Goal: Task Accomplishment & Management: Use online tool/utility

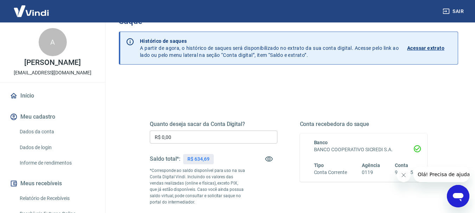
scroll to position [70, 0]
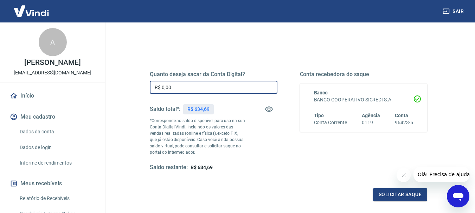
drag, startPoint x: 183, startPoint y: 90, endPoint x: 118, endPoint y: 90, distance: 65.0
click at [118, 90] on div "Saque Histórico de saques A partir de agora, o histórico de saques será disponi…" at bounding box center [288, 92] width 356 height 280
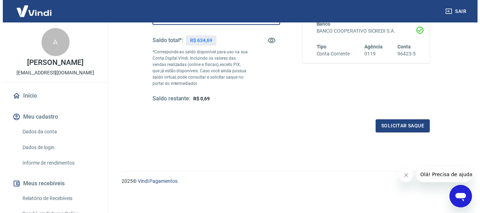
scroll to position [141, 0]
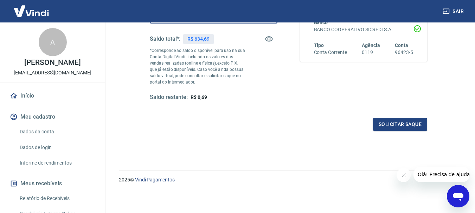
type input "R$ 634,00"
click at [388, 121] on button "Solicitar saque" at bounding box center [400, 124] width 54 height 13
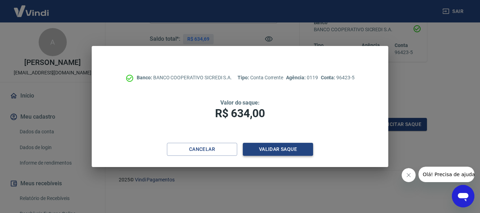
click at [271, 147] on button "Validar saque" at bounding box center [278, 149] width 70 height 13
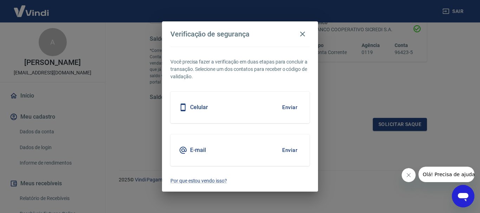
click at [286, 108] on button "Enviar" at bounding box center [289, 107] width 23 height 15
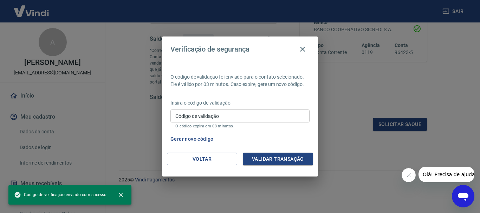
click at [194, 115] on div "Código de validação Código de validação O código expira em 03 minutos." at bounding box center [239, 119] width 139 height 19
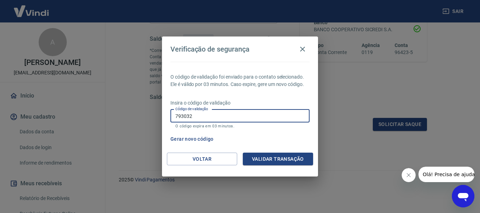
type input "793032"
click at [397, 89] on div "Verificação de segurança O código de validação foi enviado para o contato selec…" at bounding box center [240, 106] width 480 height 213
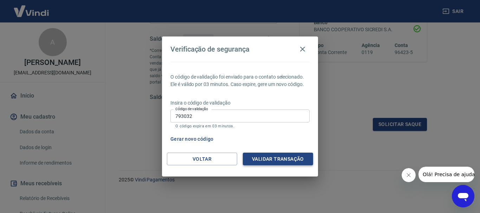
click at [253, 155] on button "Validar transação" at bounding box center [278, 159] width 70 height 13
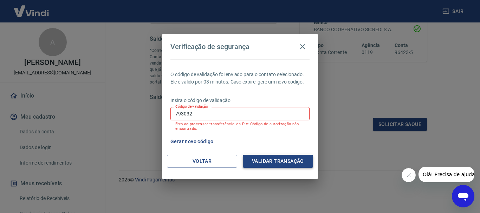
click at [254, 160] on button "Validar transação" at bounding box center [278, 161] width 70 height 13
click at [203, 142] on button "Gerar novo código" at bounding box center [192, 141] width 49 height 13
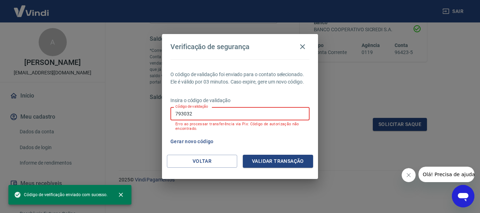
drag, startPoint x: 201, startPoint y: 116, endPoint x: 129, endPoint y: 111, distance: 72.6
click at [128, 113] on div "Verificação de segurança O código de validação foi enviado para o contato selec…" at bounding box center [240, 106] width 480 height 213
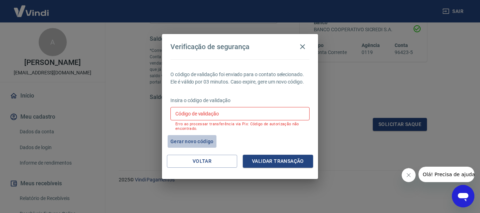
click at [187, 141] on button "Gerar novo código" at bounding box center [192, 141] width 49 height 13
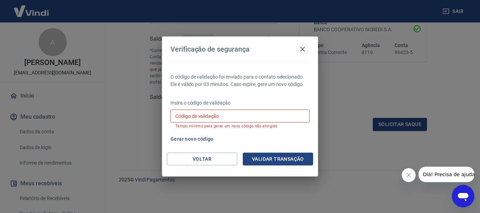
click at [301, 46] on icon "button" at bounding box center [302, 49] width 8 height 8
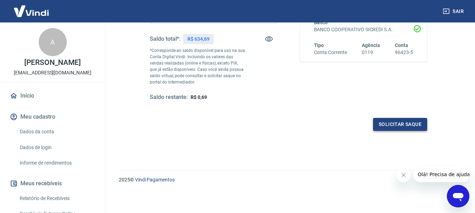
click at [386, 124] on button "Solicitar saque" at bounding box center [400, 124] width 54 height 13
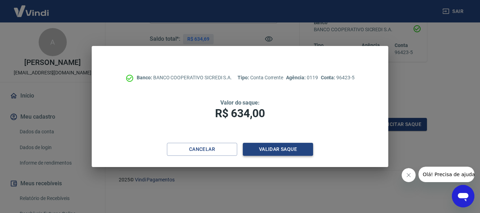
click at [258, 154] on button "Validar saque" at bounding box center [278, 149] width 70 height 13
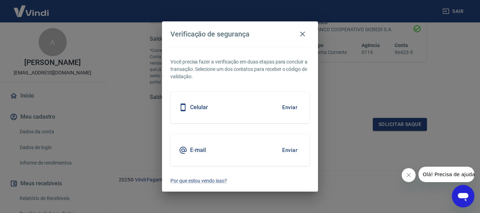
click at [287, 108] on button "Enviar" at bounding box center [289, 107] width 23 height 15
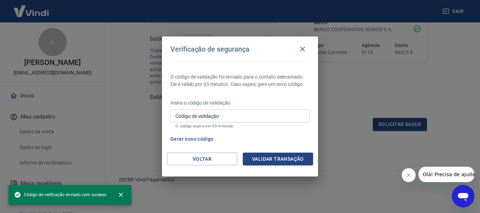
click at [280, 114] on input "Código de validação" at bounding box center [239, 116] width 139 height 13
